Goal: Task Accomplishment & Management: Manage account settings

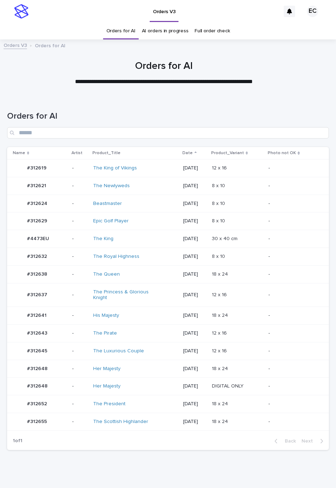
click at [180, 174] on td "[DATE]" at bounding box center [194, 168] width 28 height 18
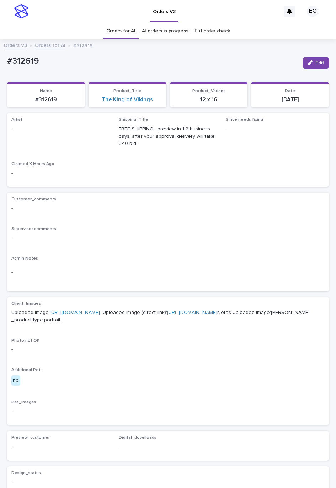
click at [325, 69] on div "Loading... Saving… Loading... Saving… #312619 Edit #312619 Edit Sorry, there wa…" at bounding box center [168, 339] width 336 height 591
click at [315, 64] on span "Edit" at bounding box center [319, 62] width 9 height 5
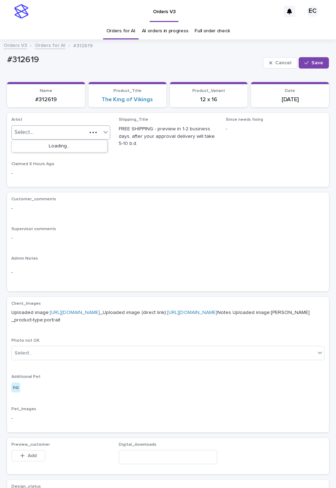
click at [51, 127] on div "Select..." at bounding box center [60, 133] width 99 height 14
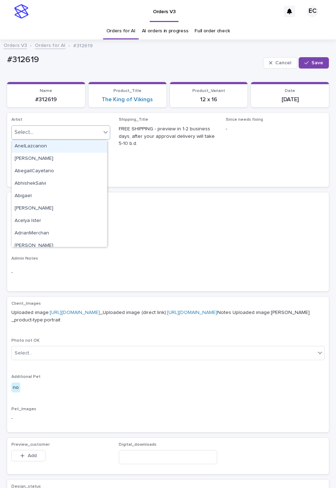
paste input "********"
type input "********"
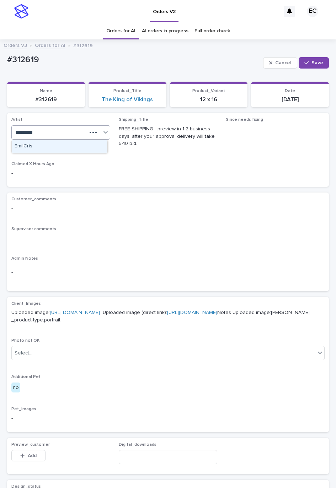
click at [43, 142] on div "EmilCris" at bounding box center [59, 146] width 95 height 12
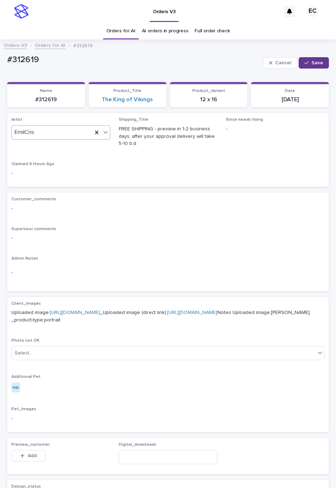
click at [311, 61] on span "Save" at bounding box center [317, 62] width 12 height 5
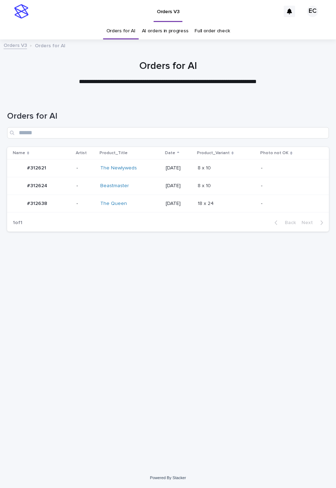
click at [212, 165] on p "8 x 10" at bounding box center [205, 167] width 15 height 7
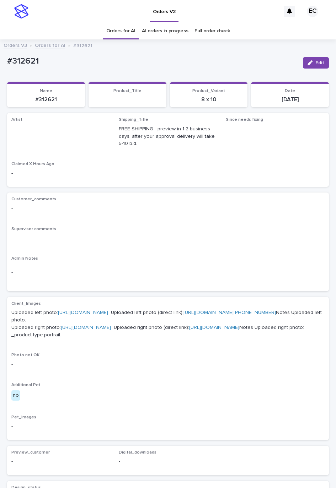
click at [308, 61] on div "button" at bounding box center [312, 62] width 8 height 5
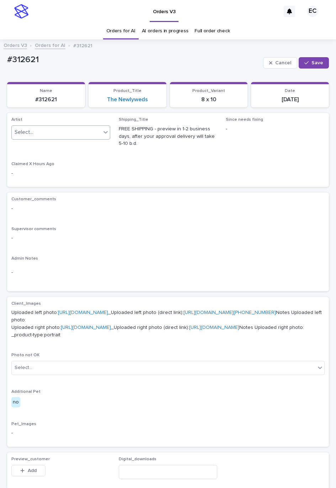
click at [42, 134] on div "Select..." at bounding box center [56, 133] width 89 height 12
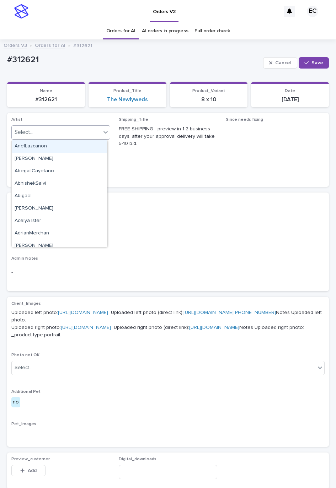
paste input "********"
type input "********"
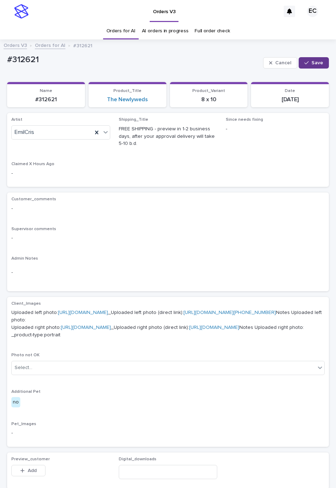
click at [304, 65] on icon "button" at bounding box center [306, 62] width 4 height 5
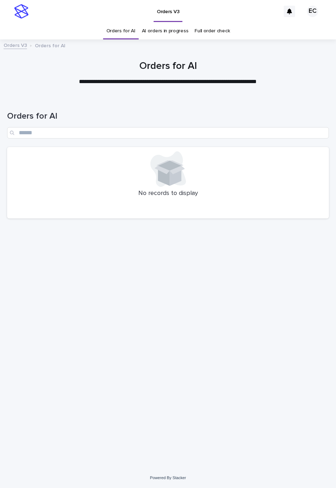
click at [154, 32] on link "AI orders in progress" at bounding box center [165, 31] width 47 height 17
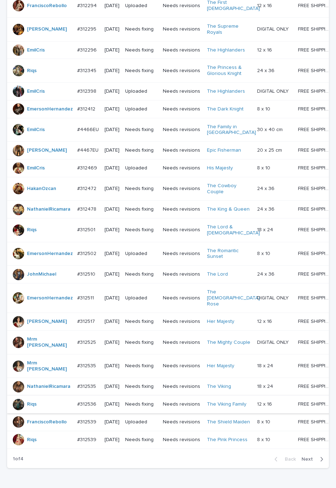
scroll to position [479, 0]
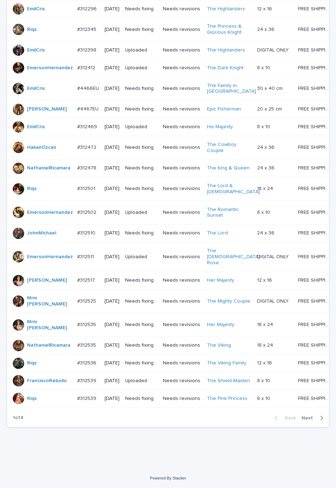
click at [302, 420] on span "Next" at bounding box center [309, 418] width 16 height 5
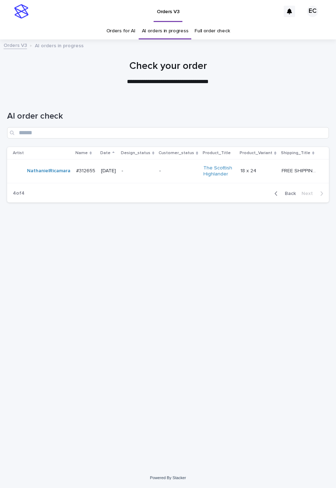
click at [283, 192] on span "Back" at bounding box center [288, 193] width 15 height 5
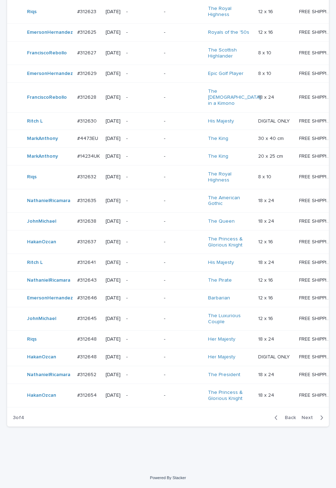
scroll to position [480, 0]
click at [309, 427] on div "Back Next" at bounding box center [299, 418] width 60 height 18
click at [308, 421] on span "Next" at bounding box center [309, 418] width 16 height 5
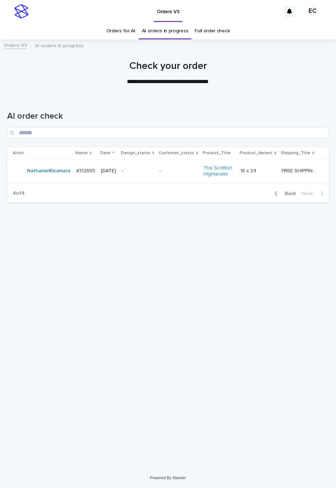
click at [120, 23] on link "Orders for AI" at bounding box center [120, 31] width 29 height 17
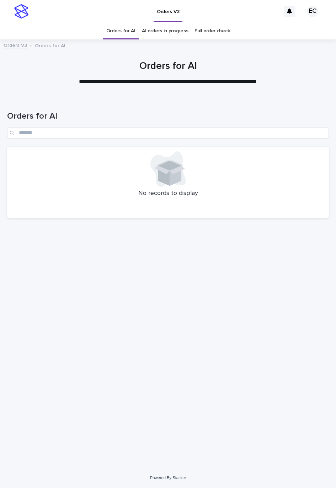
click at [152, 297] on div "Loading... Saving… Loading... Saving… Orders for AI No records to display" at bounding box center [168, 273] width 329 height 353
click at [134, 286] on div "Loading... Saving… Loading... Saving… Orders for AI No records to display" at bounding box center [168, 273] width 329 height 353
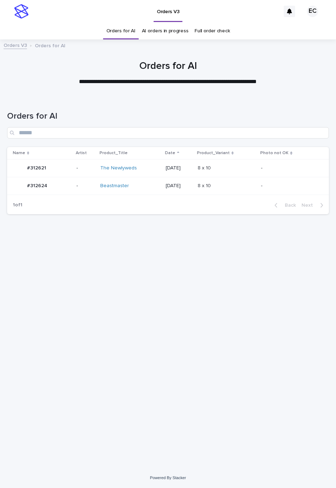
click at [238, 187] on p at bounding box center [227, 186] width 58 height 6
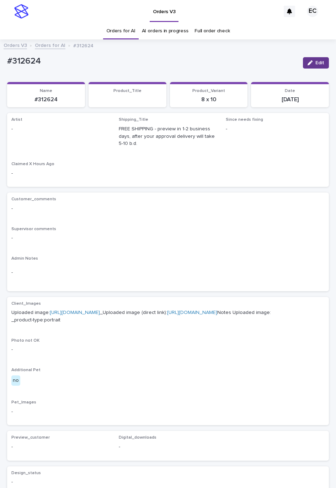
click at [315, 62] on span "Edit" at bounding box center [319, 62] width 9 height 5
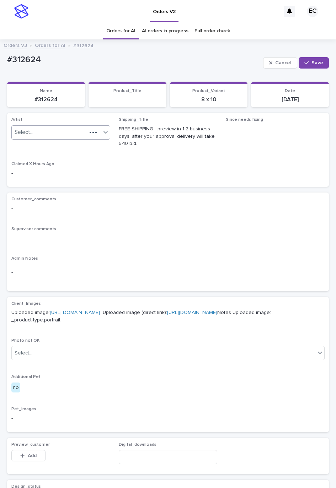
click at [75, 134] on div "Select..." at bounding box center [49, 133] width 75 height 12
paste input "********"
type input "********"
click at [311, 64] on span "Save" at bounding box center [317, 62] width 12 height 5
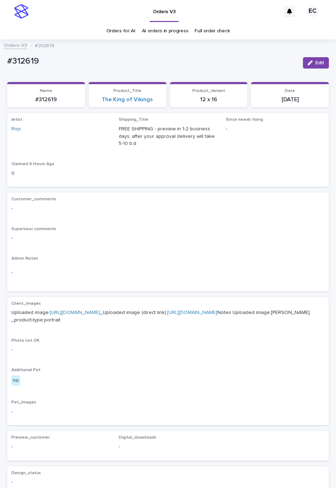
click at [25, 59] on p "#312619" at bounding box center [152, 61] width 290 height 10
copy p "312619"
drag, startPoint x: 308, startPoint y: 65, endPoint x: 139, endPoint y: 117, distance: 176.9
click at [315, 65] on span "Edit" at bounding box center [319, 62] width 9 height 5
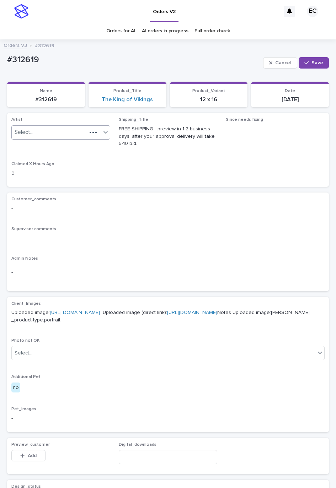
click at [68, 135] on div "Select..." at bounding box center [49, 133] width 75 height 12
paste input "********"
type input "********"
click at [52, 145] on div "EmilCris" at bounding box center [59, 146] width 95 height 12
click at [304, 64] on div "button" at bounding box center [307, 62] width 7 height 5
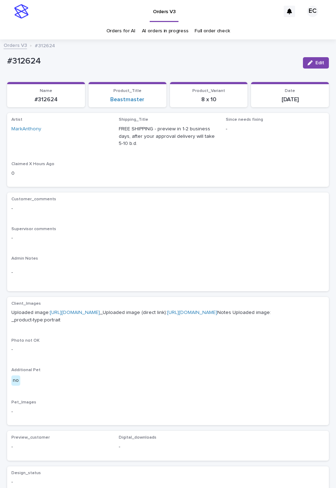
click at [29, 62] on p "#312624" at bounding box center [152, 61] width 290 height 10
copy p "312624"
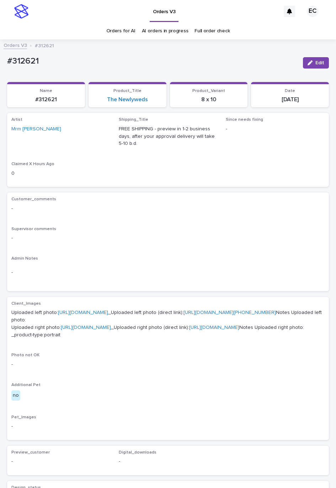
click at [22, 68] on div "#312621" at bounding box center [152, 62] width 290 height 13
click at [22, 63] on p "#312621" at bounding box center [152, 61] width 290 height 10
copy p "312621"
